Goal: Task Accomplishment & Management: Use online tool/utility

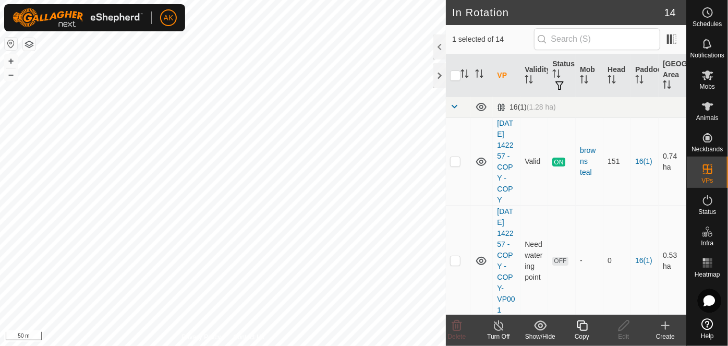
click at [584, 329] on icon at bounding box center [582, 325] width 13 height 13
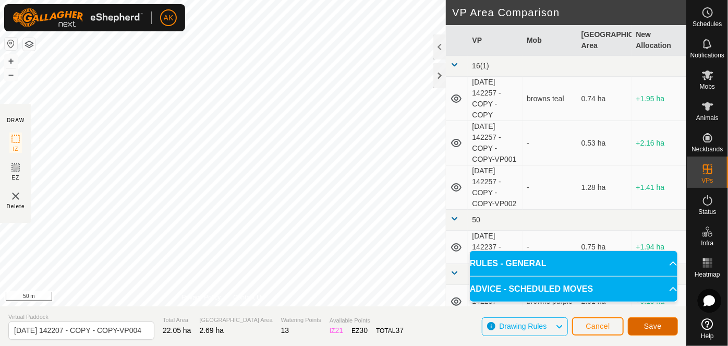
click at [657, 330] on button "Save" at bounding box center [653, 326] width 50 height 18
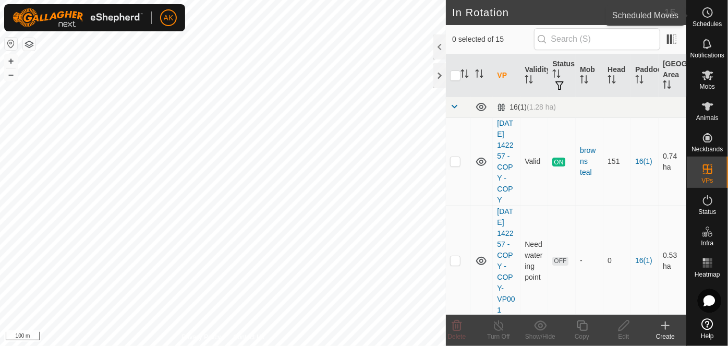
click at [707, 7] on icon at bounding box center [708, 12] width 13 height 13
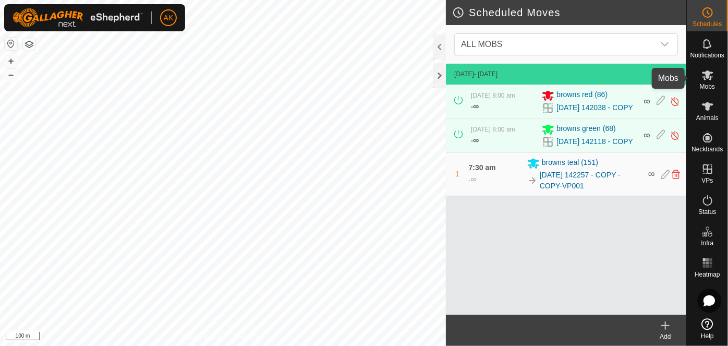
click at [707, 74] on icon at bounding box center [707, 75] width 11 height 10
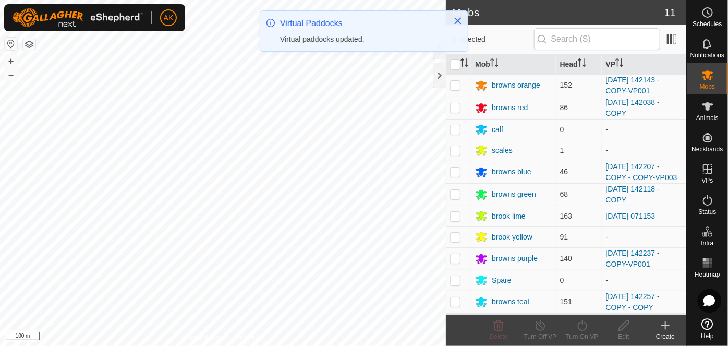
click at [455, 173] on p-checkbox at bounding box center [455, 171] width 10 height 8
checkbox input "true"
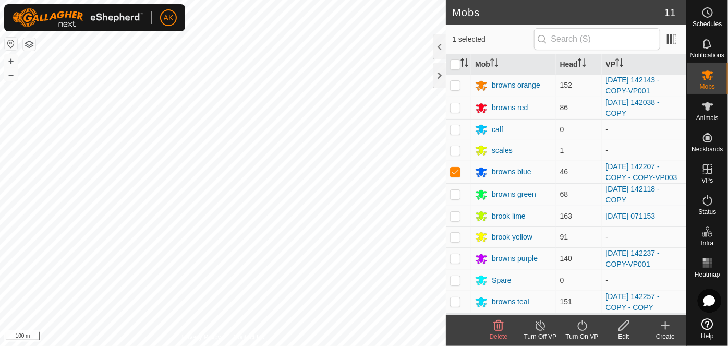
click at [583, 323] on icon at bounding box center [582, 325] width 13 height 13
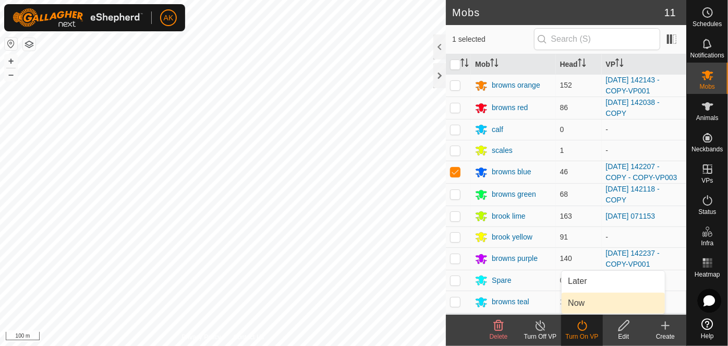
click at [582, 308] on link "Now" at bounding box center [613, 303] width 103 height 21
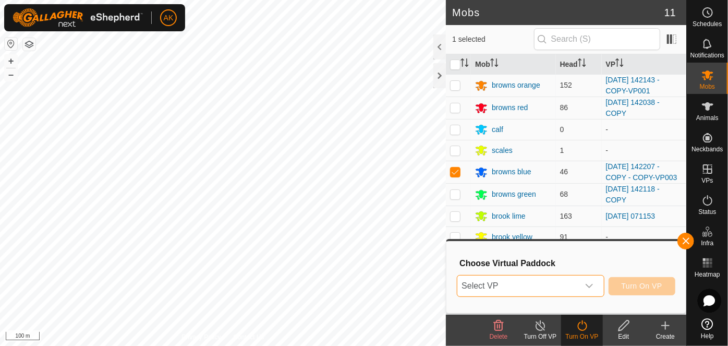
click at [554, 290] on span "Select VP" at bounding box center [518, 285] width 121 height 21
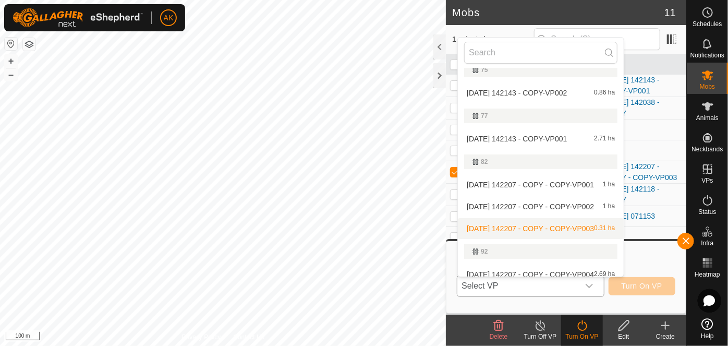
scroll to position [332, 0]
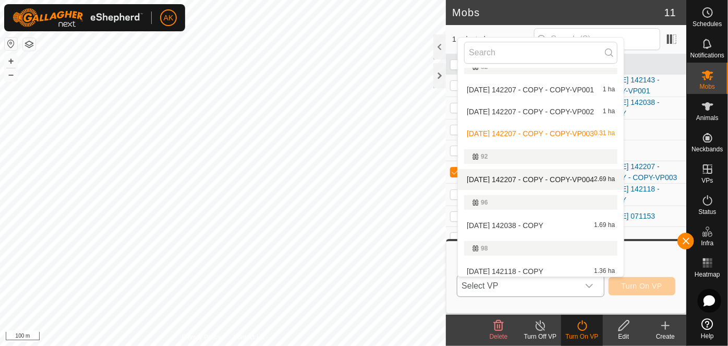
click at [523, 177] on li "2025-08-12 142207 - COPY - COPY-VP004 2.69 ha" at bounding box center [541, 179] width 166 height 21
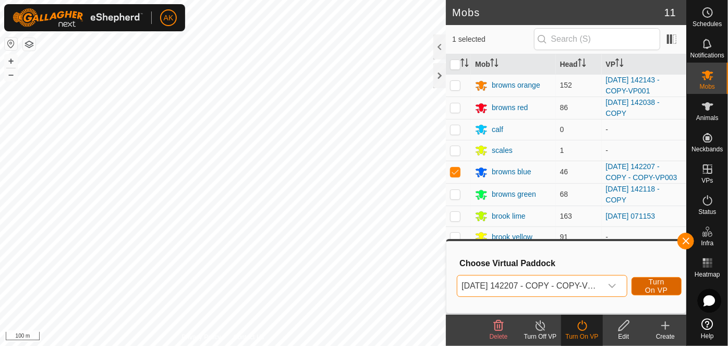
click at [660, 286] on span "Turn On VP" at bounding box center [657, 286] width 24 height 17
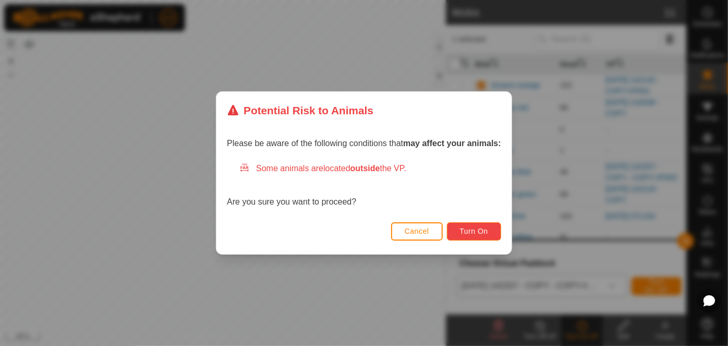
click at [475, 235] on span "Turn On" at bounding box center [474, 231] width 28 height 8
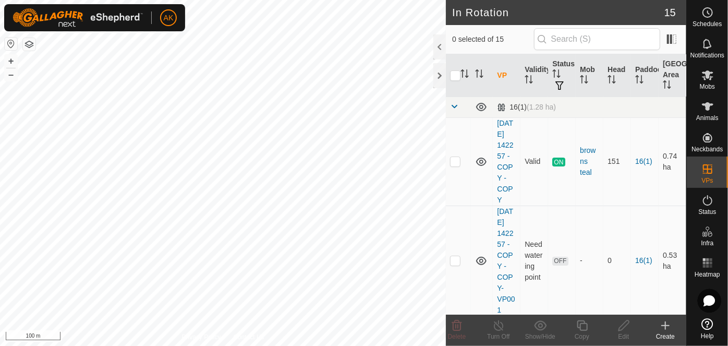
click at [664, 324] on icon at bounding box center [665, 325] width 13 height 13
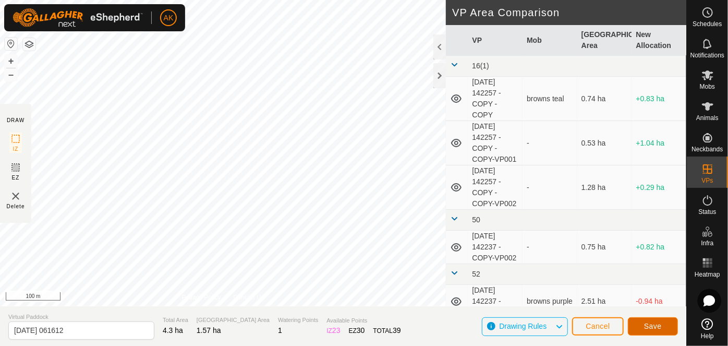
click at [654, 330] on span "Save" at bounding box center [653, 326] width 18 height 8
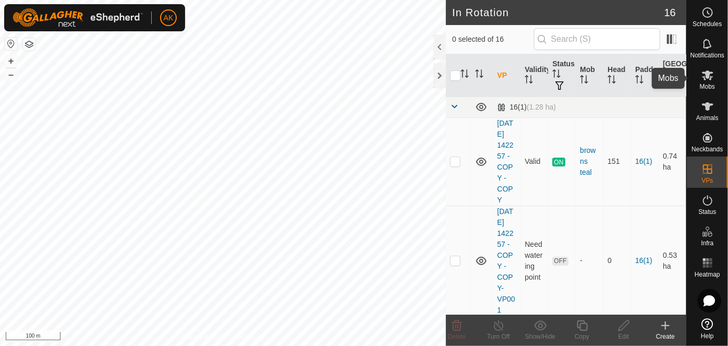
click at [704, 73] on icon at bounding box center [707, 75] width 11 height 10
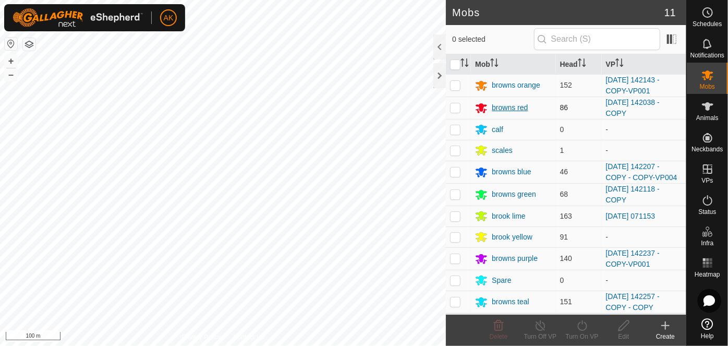
click at [499, 108] on div "browns red" at bounding box center [510, 107] width 36 height 11
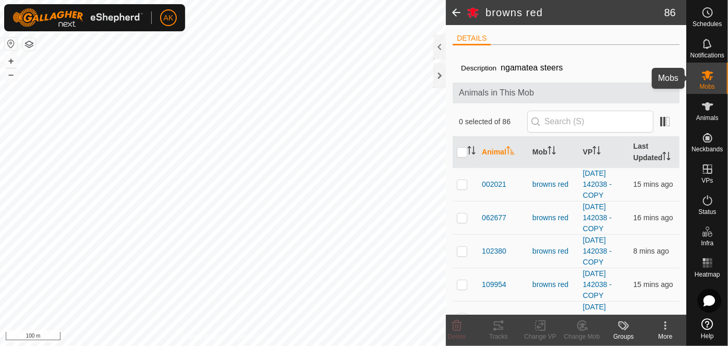
click at [708, 75] on icon at bounding box center [707, 75] width 11 height 10
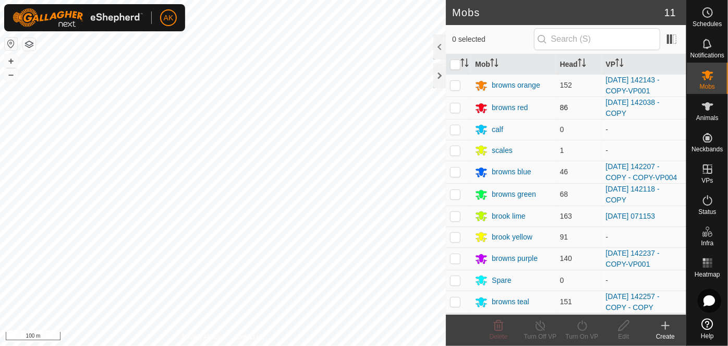
click at [453, 105] on p-checkbox at bounding box center [455, 107] width 10 height 8
checkbox input "true"
click at [453, 195] on p-checkbox at bounding box center [455, 194] width 10 height 8
checkbox input "true"
click at [583, 325] on icon at bounding box center [582, 325] width 13 height 13
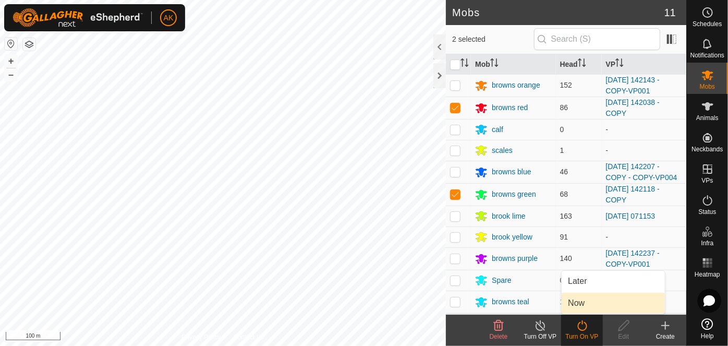
click at [575, 304] on link "Now" at bounding box center [613, 303] width 103 height 21
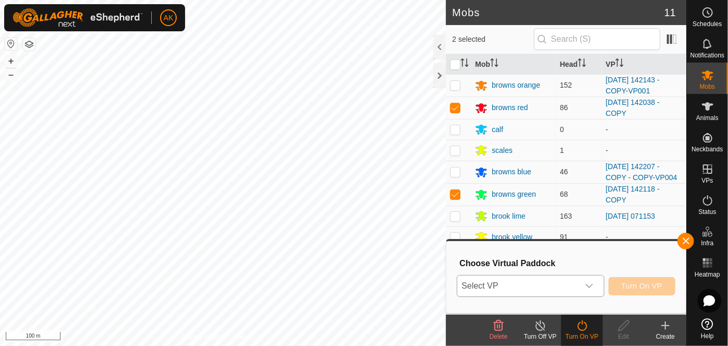
click at [538, 281] on span "Select VP" at bounding box center [518, 285] width 121 height 21
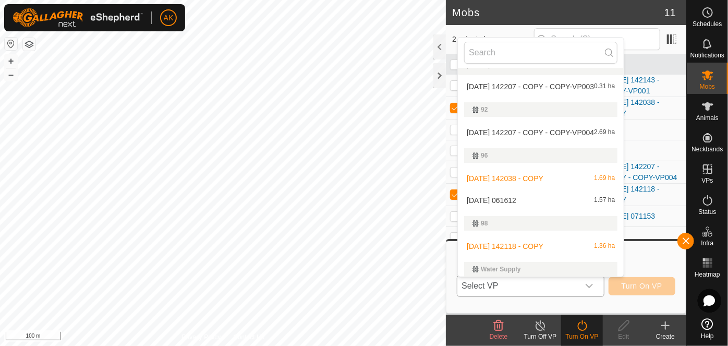
scroll to position [379, 0]
click at [520, 198] on li "2025-08-15 061612 1.57 ha" at bounding box center [541, 199] width 166 height 21
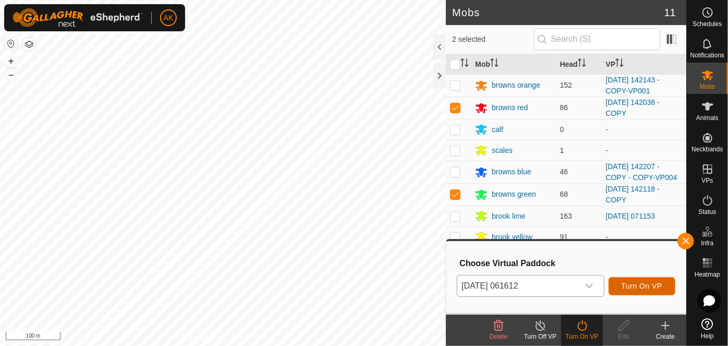
click at [639, 291] on button "Turn On VP" at bounding box center [642, 286] width 67 height 18
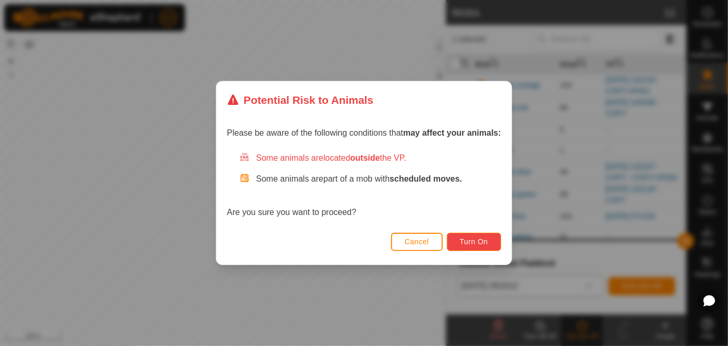
click at [476, 241] on span "Turn On" at bounding box center [474, 241] width 28 height 8
